Goal: Use online tool/utility: Utilize a website feature to perform a specific function

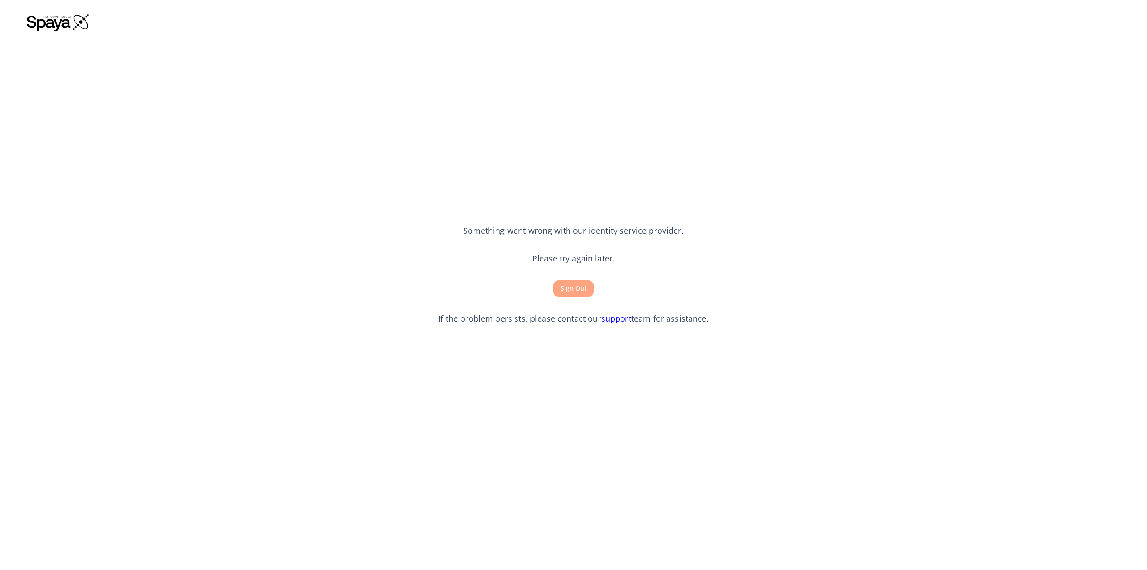
click at [570, 288] on button "Sign Out" at bounding box center [573, 288] width 40 height 17
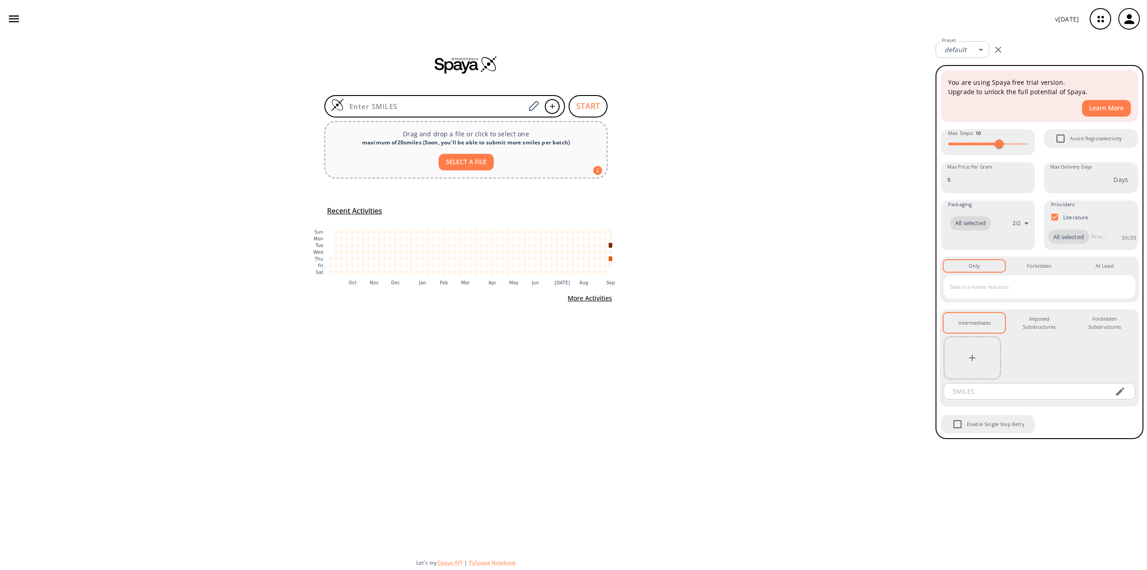
click at [1132, 16] on icon "button" at bounding box center [1129, 19] width 15 height 15
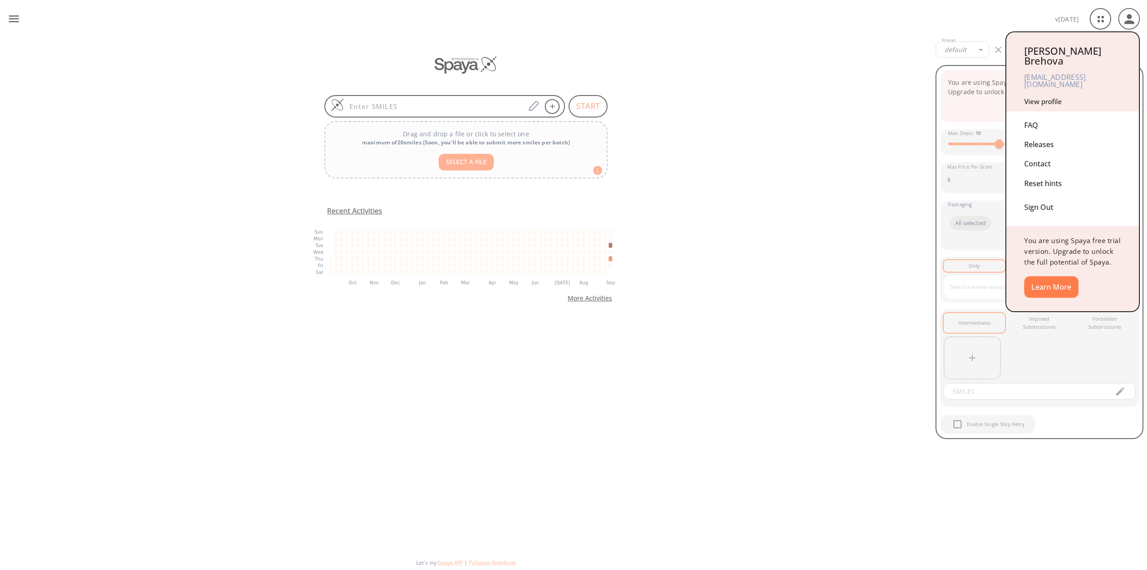
click at [1045, 97] on link "View profile" at bounding box center [1043, 101] width 38 height 9
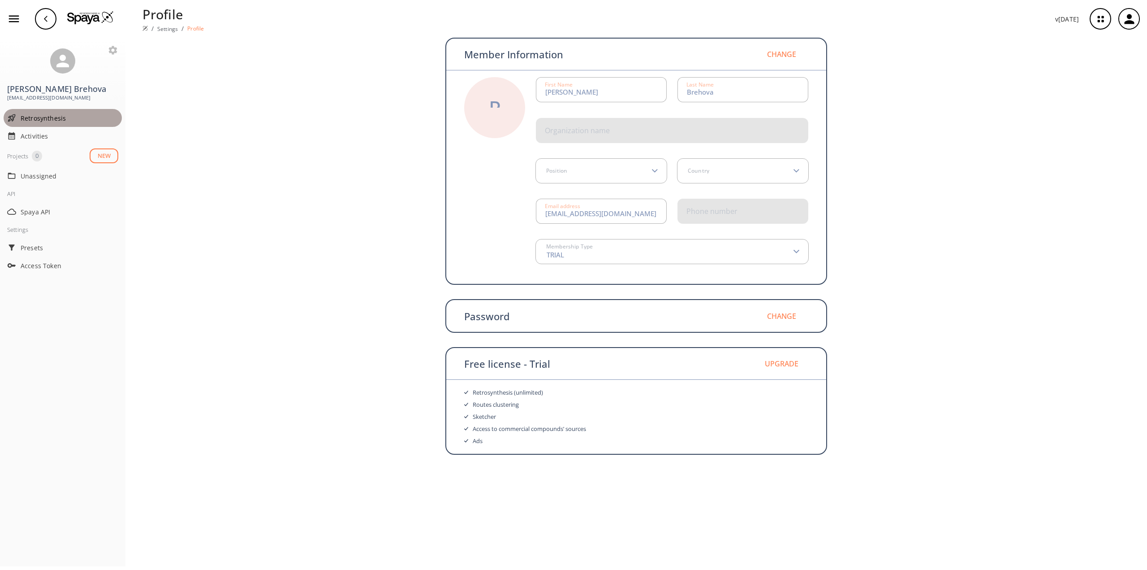
click at [37, 120] on span "Retrosynthesis" at bounding box center [70, 117] width 98 height 9
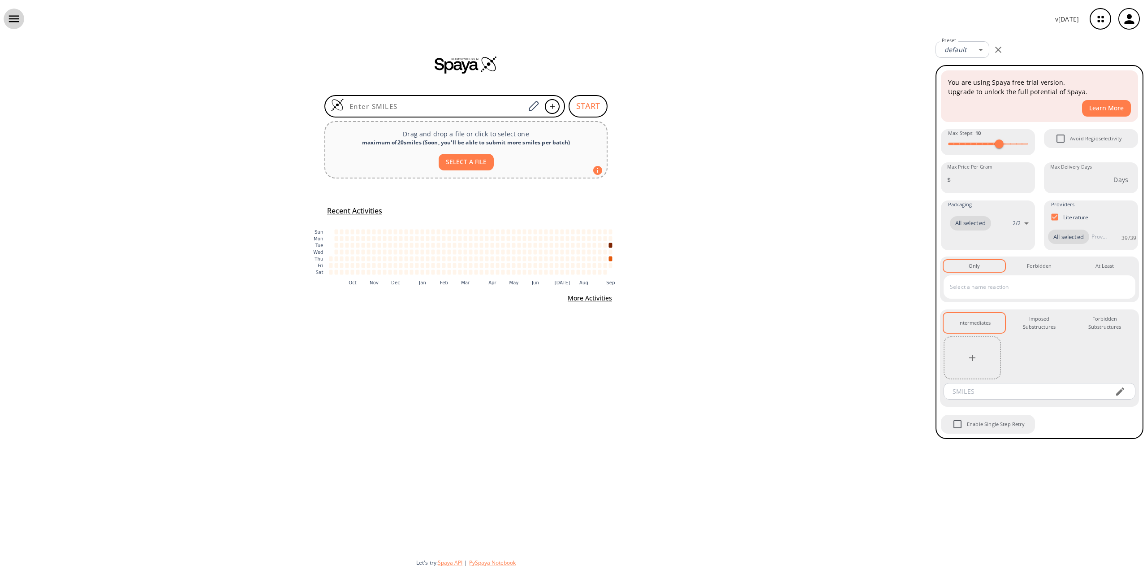
click at [15, 18] on icon "button" at bounding box center [14, 19] width 10 height 7
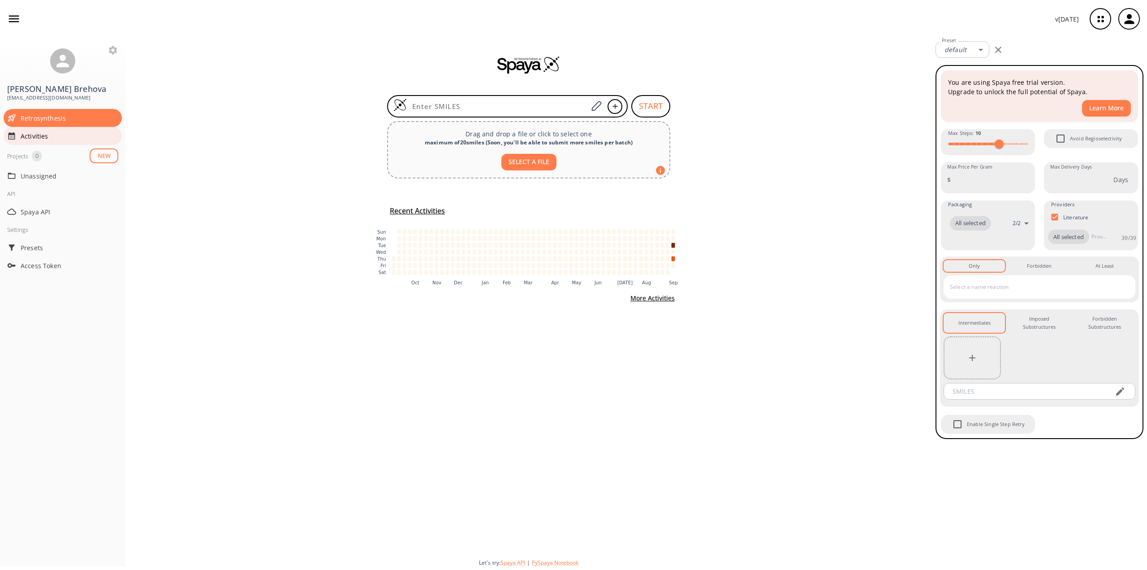
click at [26, 132] on span "Activities" at bounding box center [70, 135] width 98 height 9
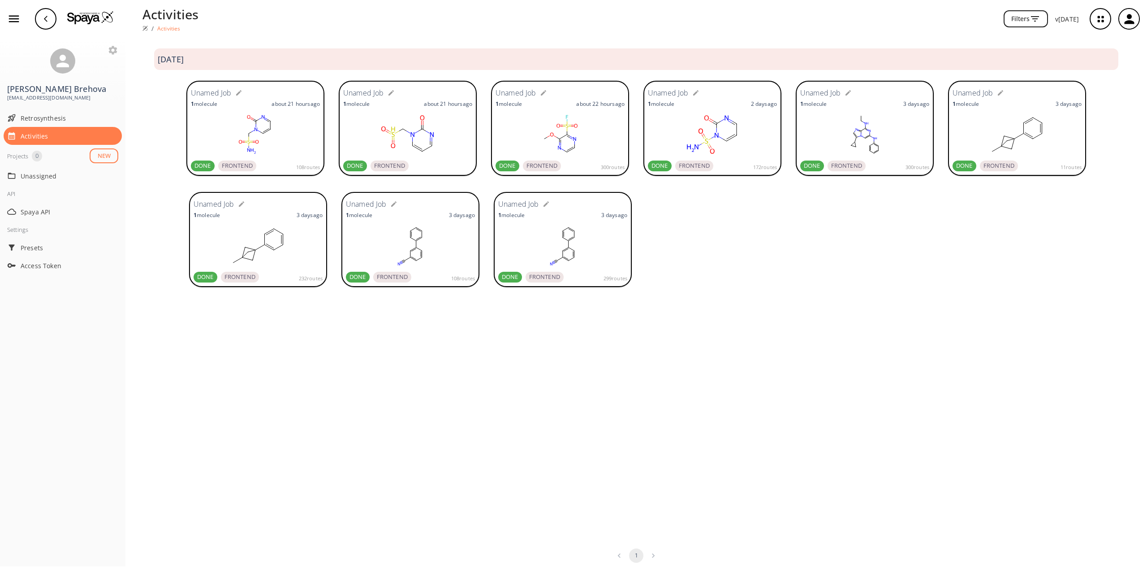
click at [217, 107] on p "1 molecule" at bounding box center [204, 104] width 26 height 8
click at [46, 120] on span "Retrosynthesis" at bounding box center [70, 117] width 98 height 9
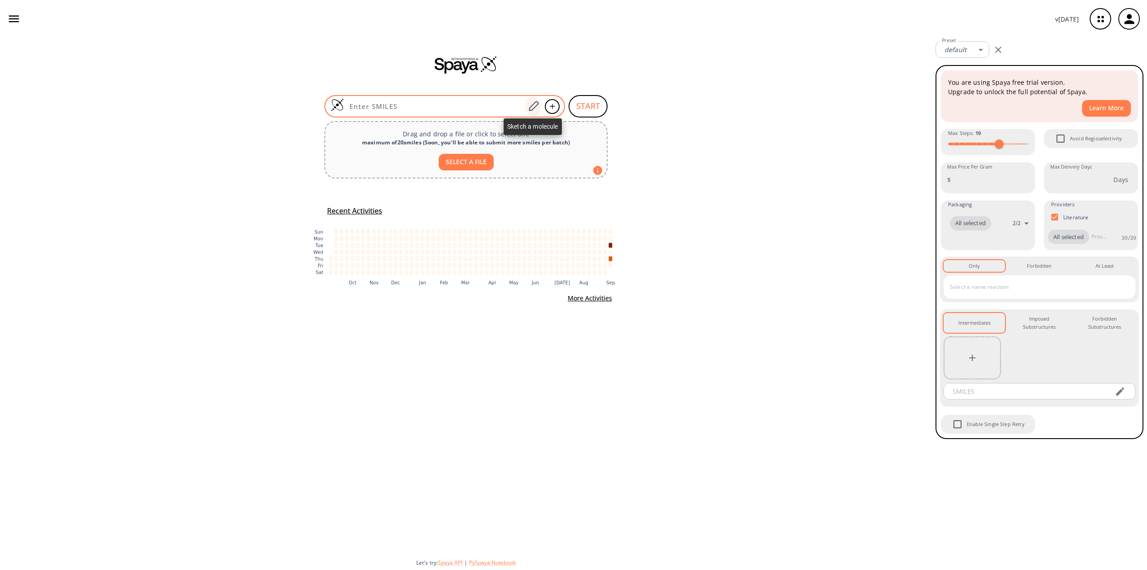
click at [535, 104] on icon at bounding box center [533, 106] width 12 height 12
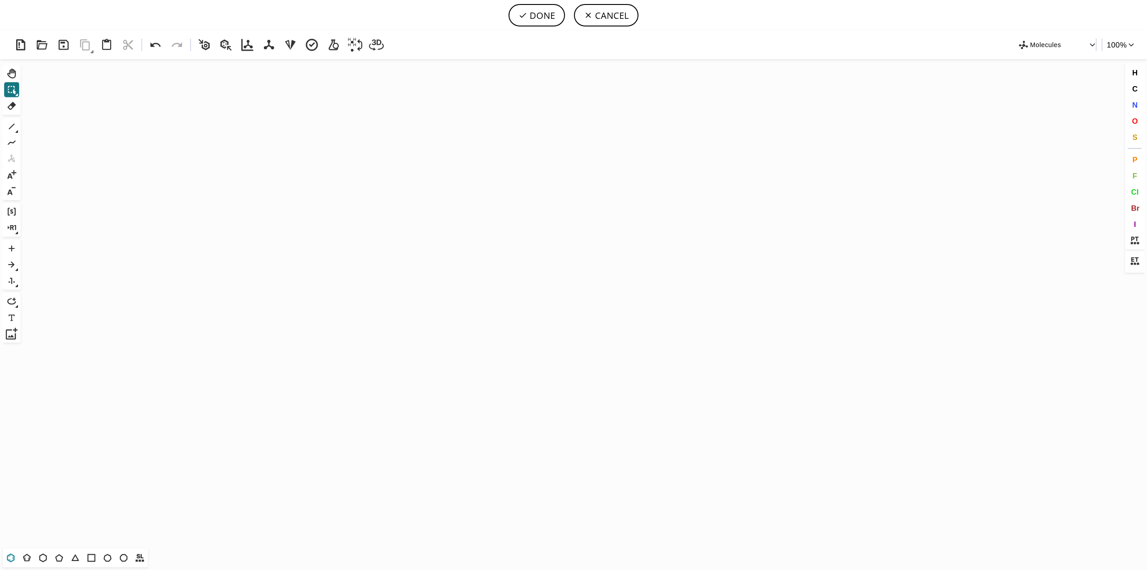
click at [13, 557] on icon at bounding box center [11, 557] width 5 height 5
click at [511, 170] on icon "Created with Raphaël 2.3.0" at bounding box center [573, 303] width 1099 height 489
click at [11, 125] on icon at bounding box center [12, 127] width 12 height 12
drag, startPoint x: 544, startPoint y: 198, endPoint x: 552, endPoint y: 195, distance: 7.5
drag, startPoint x: 508, startPoint y: 190, endPoint x: 508, endPoint y: 201, distance: 11.2
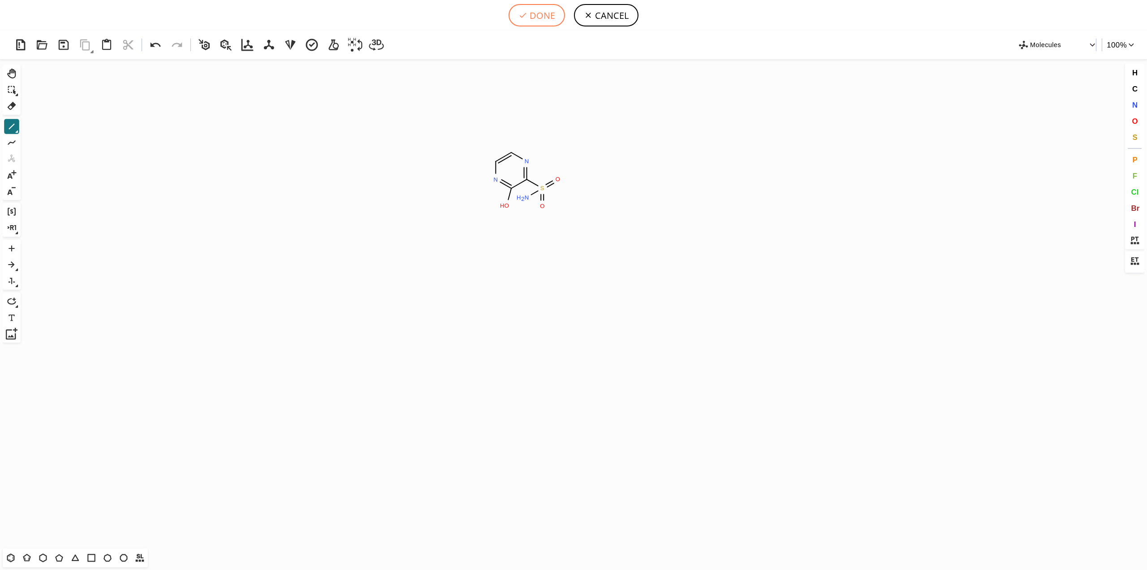
click at [525, 14] on icon at bounding box center [523, 15] width 7 height 5
type input "C1N=C(O)C(S(N)(=O)=O)=NC=1"
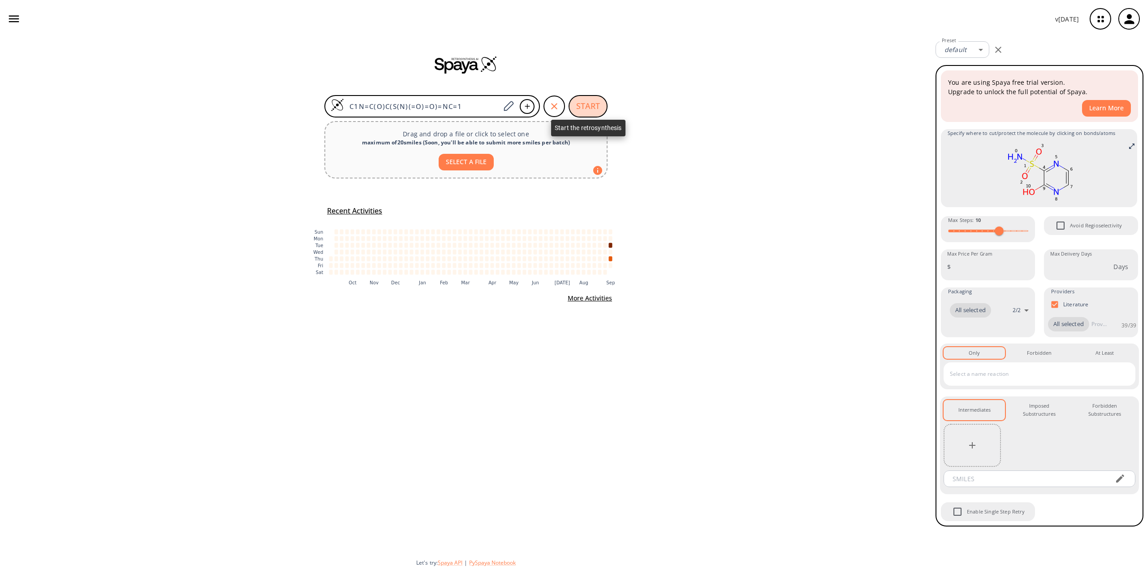
click at [588, 102] on button "START" at bounding box center [588, 106] width 39 height 22
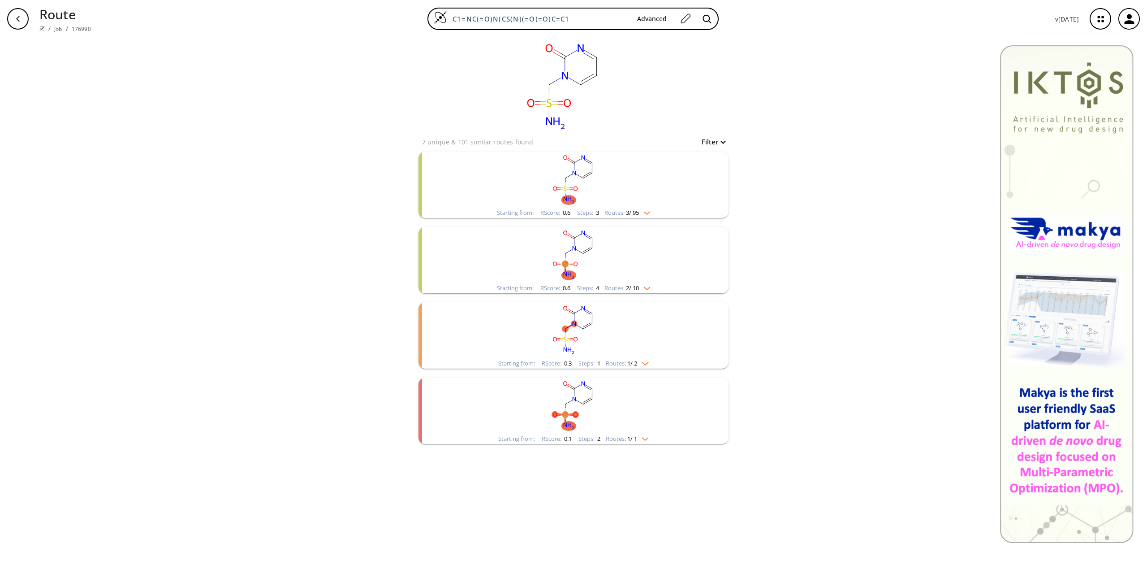
click at [651, 205] on rect "clusters" at bounding box center [573, 179] width 233 height 56
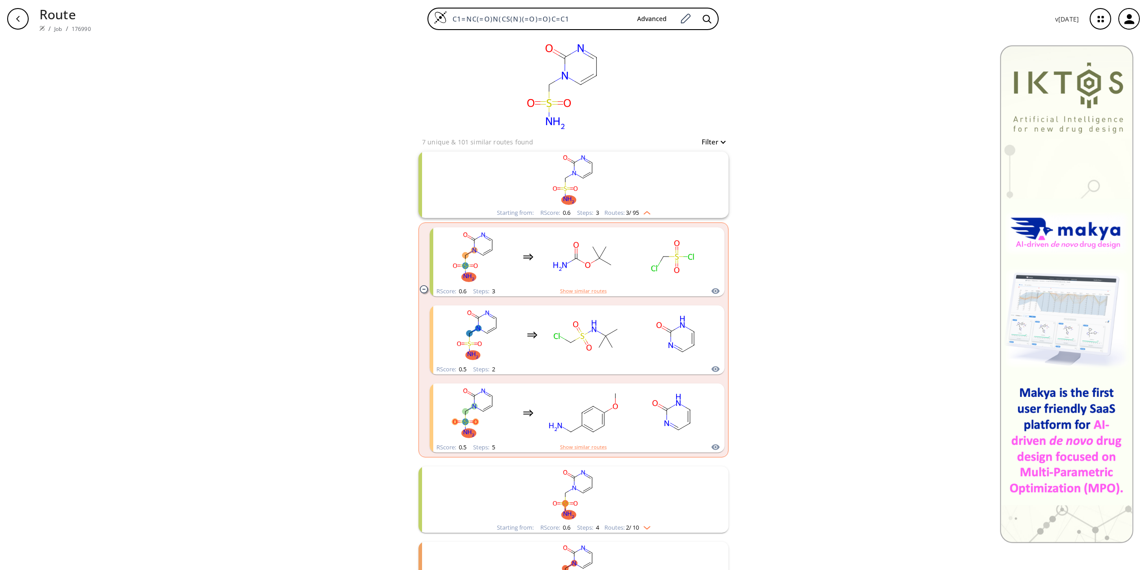
click at [17, 19] on icon "button" at bounding box center [18, 19] width 4 height 6
